Goal: Navigation & Orientation: Find specific page/section

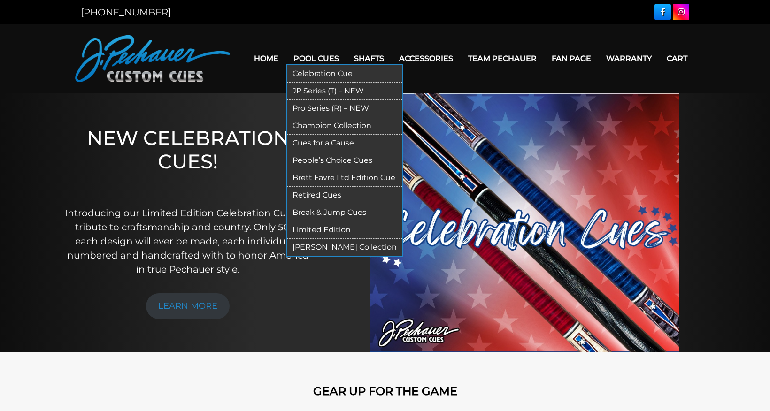
click at [327, 57] on link "Pool Cues" at bounding box center [316, 58] width 61 height 24
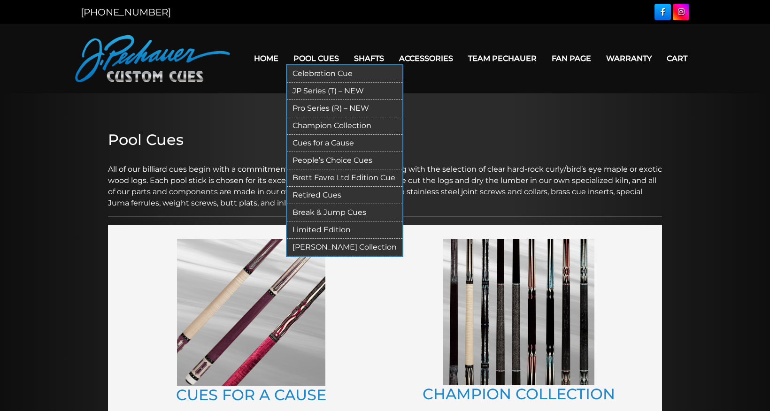
click at [328, 73] on link "Celebration Cue" at bounding box center [344, 73] width 115 height 17
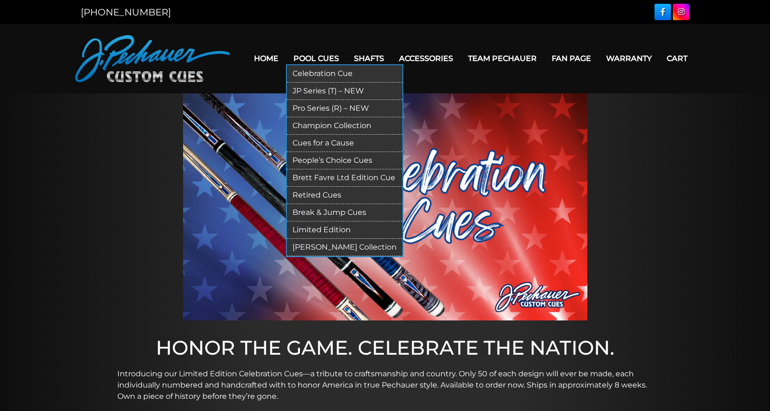
click at [327, 87] on link "JP Series (T) – NEW" at bounding box center [344, 91] width 115 height 17
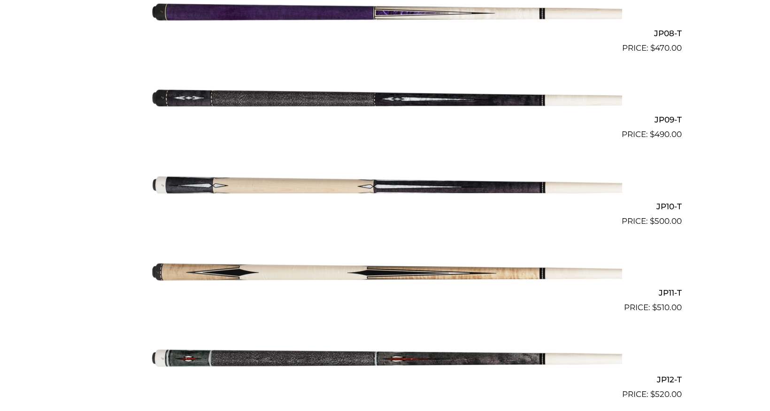
scroll to position [939, 0]
